Goal: Task Accomplishment & Management: Manage account settings

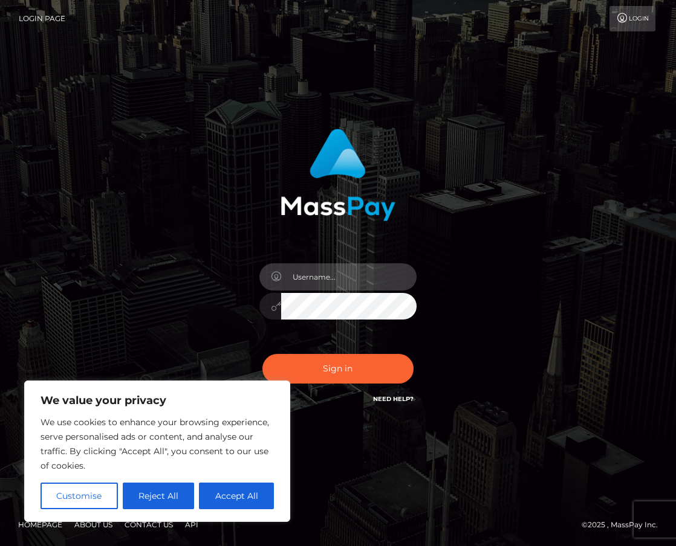
click at [332, 275] on input "text" at bounding box center [348, 276] width 135 height 27
type input "duquesne.rahm"
click at [262, 354] on button "Sign in" at bounding box center [337, 369] width 151 height 30
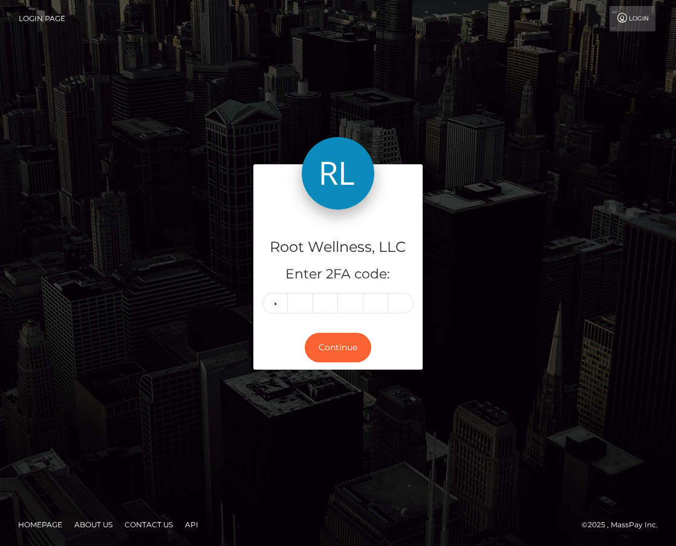
type input "3"
type input "0"
type input "6"
type input "4"
type input "7"
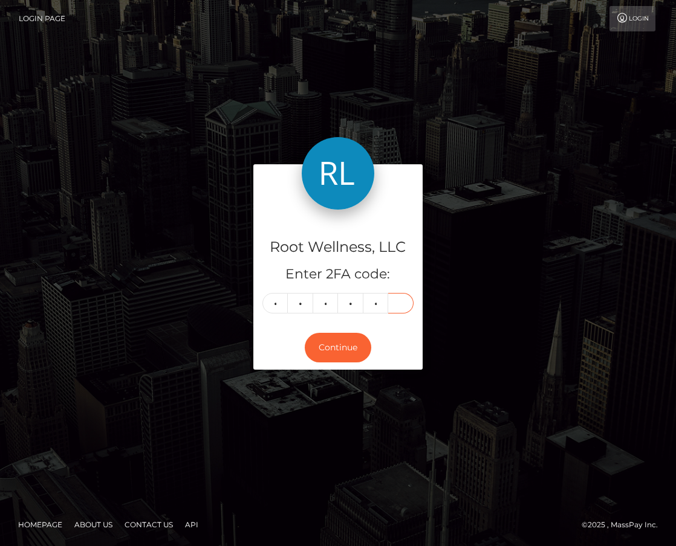
type input "1"
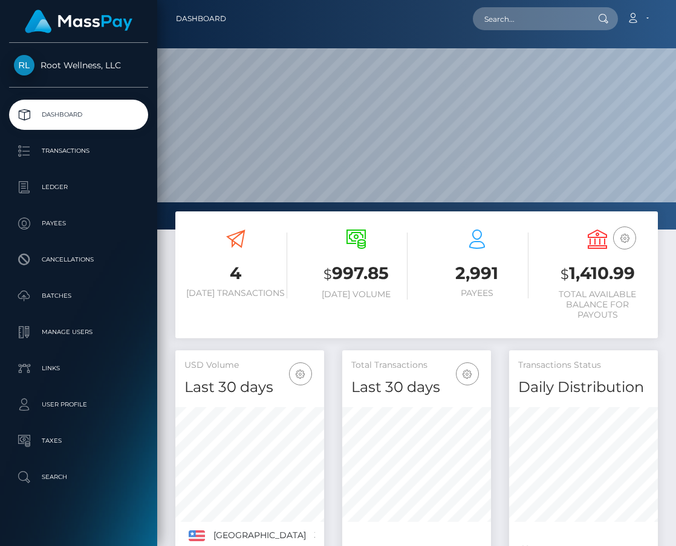
scroll to position [214, 149]
click at [77, 298] on p "Batches" at bounding box center [78, 296] width 129 height 18
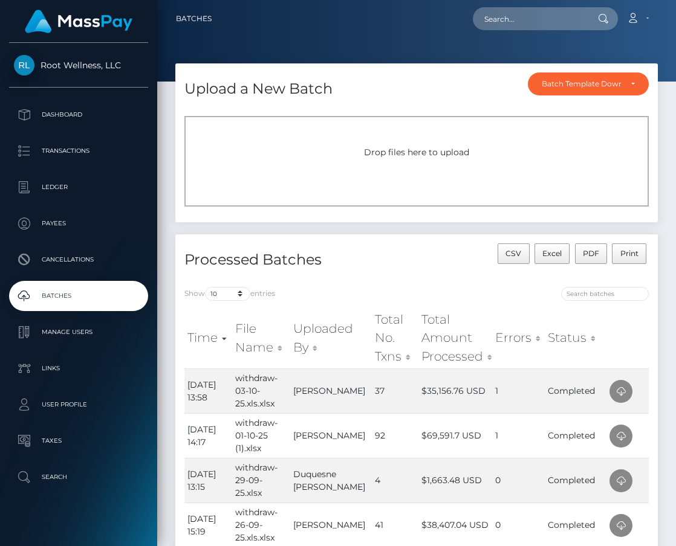
scroll to position [40, 0]
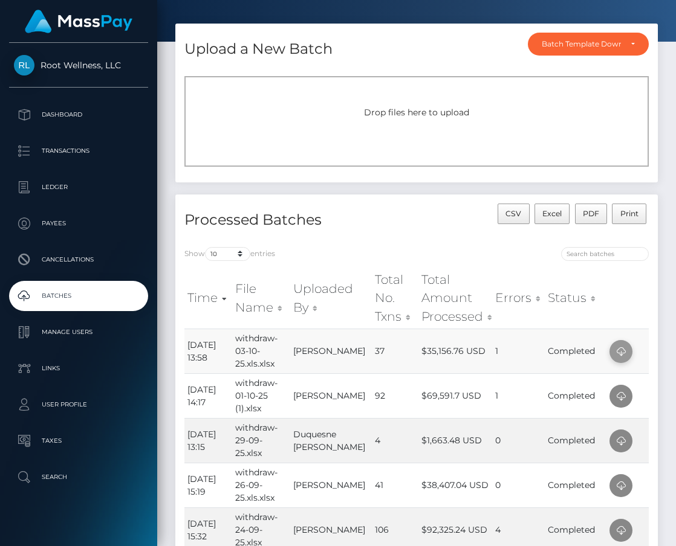
click at [616, 350] on icon at bounding box center [620, 351] width 15 height 15
